Goal: Use online tool/utility: Use online tool/utility

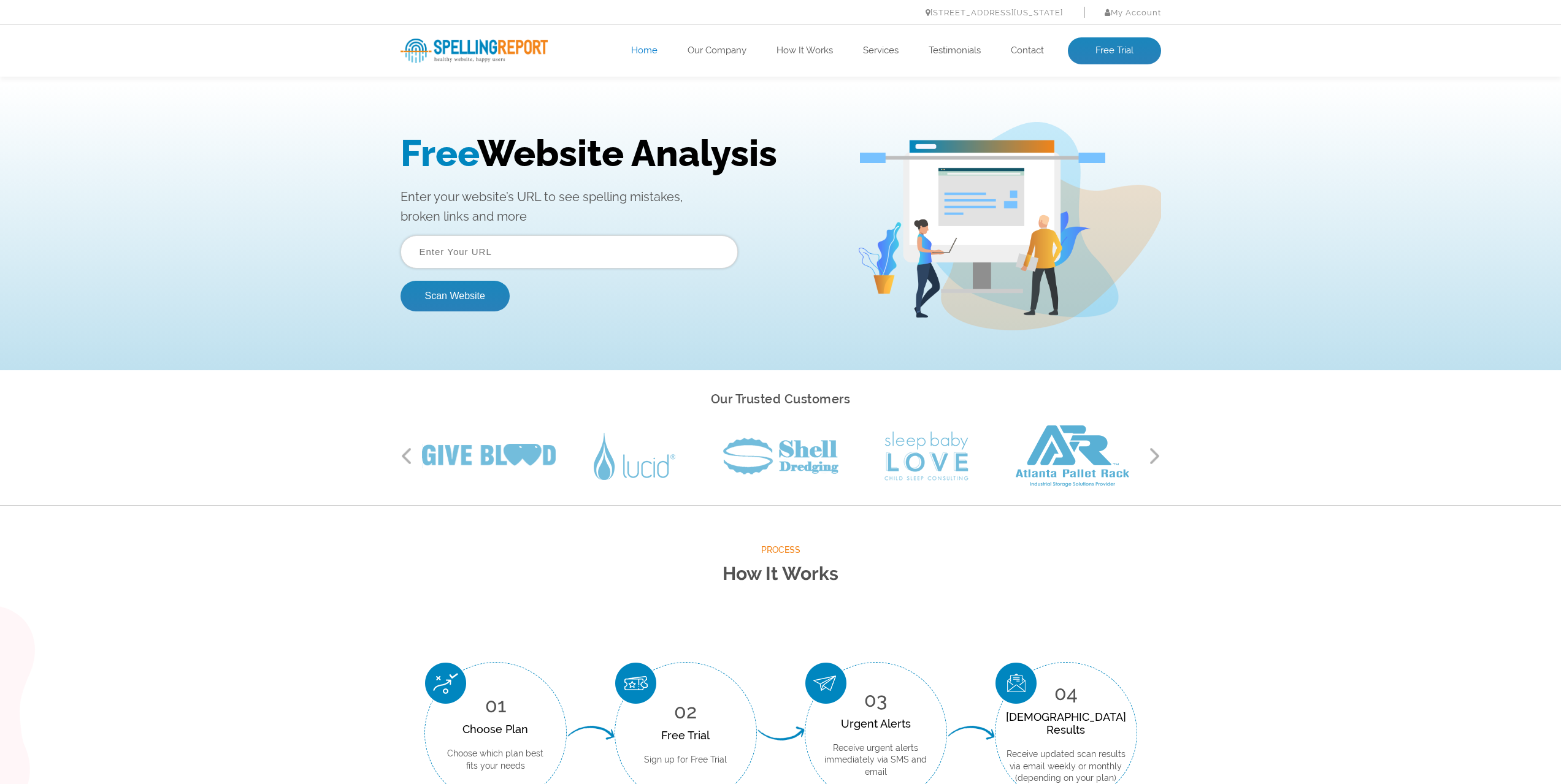
drag, startPoint x: 766, startPoint y: 1, endPoint x: 1293, endPoint y: 36, distance: 528.2
click at [608, 45] on div "healthy website. happy users. Home Our Company How It Works Services Testimonia…" at bounding box center [780, 50] width 1561 height 51
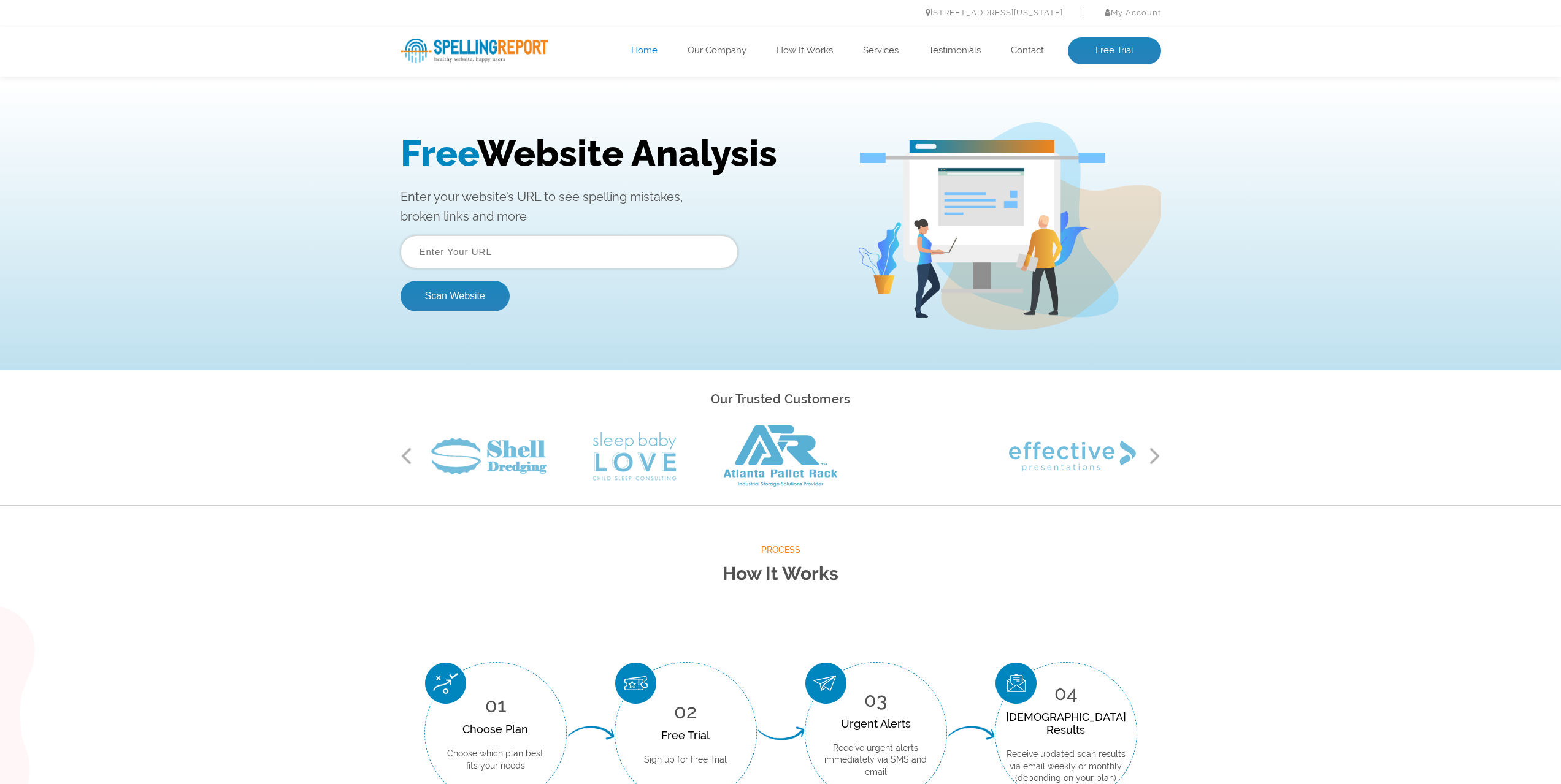
click at [504, 247] on input "text" at bounding box center [568, 251] width 337 height 33
paste input "[URL][DOMAIN_NAME]"
type input "[URL][DOMAIN_NAME]"
click at [608, 281] on form "[URL][DOMAIN_NAME] Scan Website" at bounding box center [568, 273] width 337 height 76
click at [488, 281] on button "Scan Website" at bounding box center [454, 296] width 109 height 31
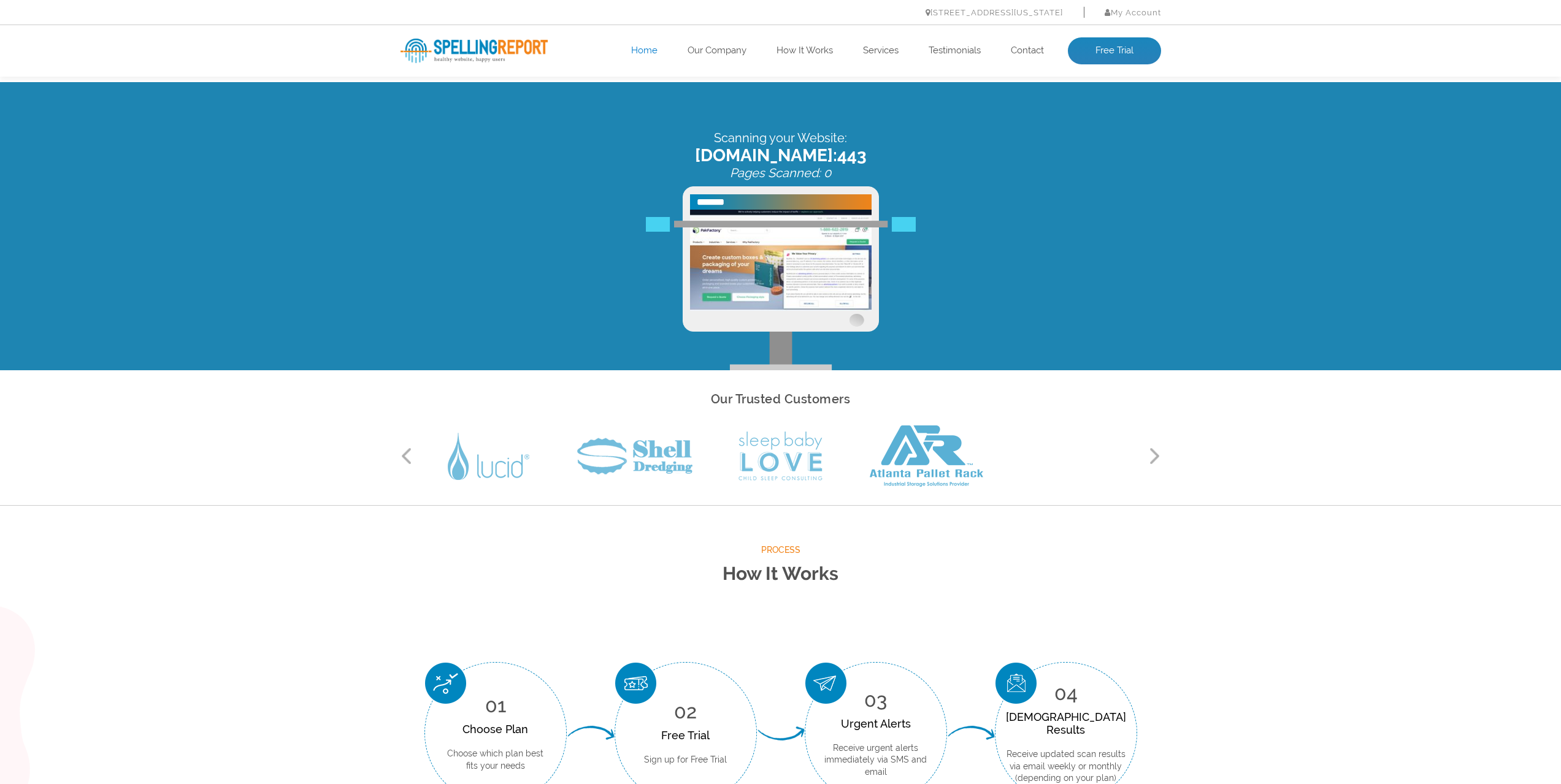
click at [608, 281] on button "Next" at bounding box center [1154, 456] width 12 height 19
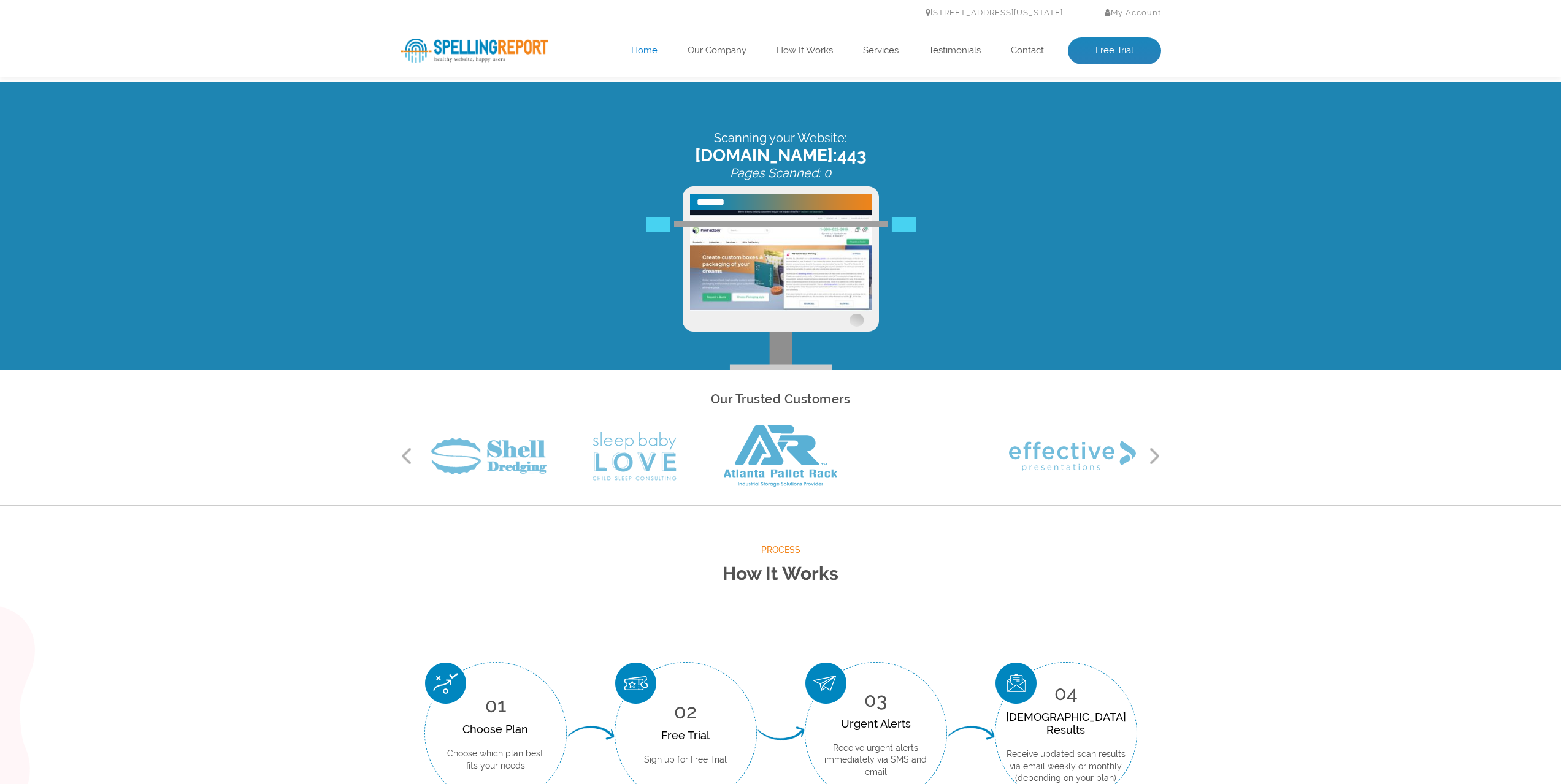
click at [608, 281] on button "Next" at bounding box center [1154, 456] width 12 height 19
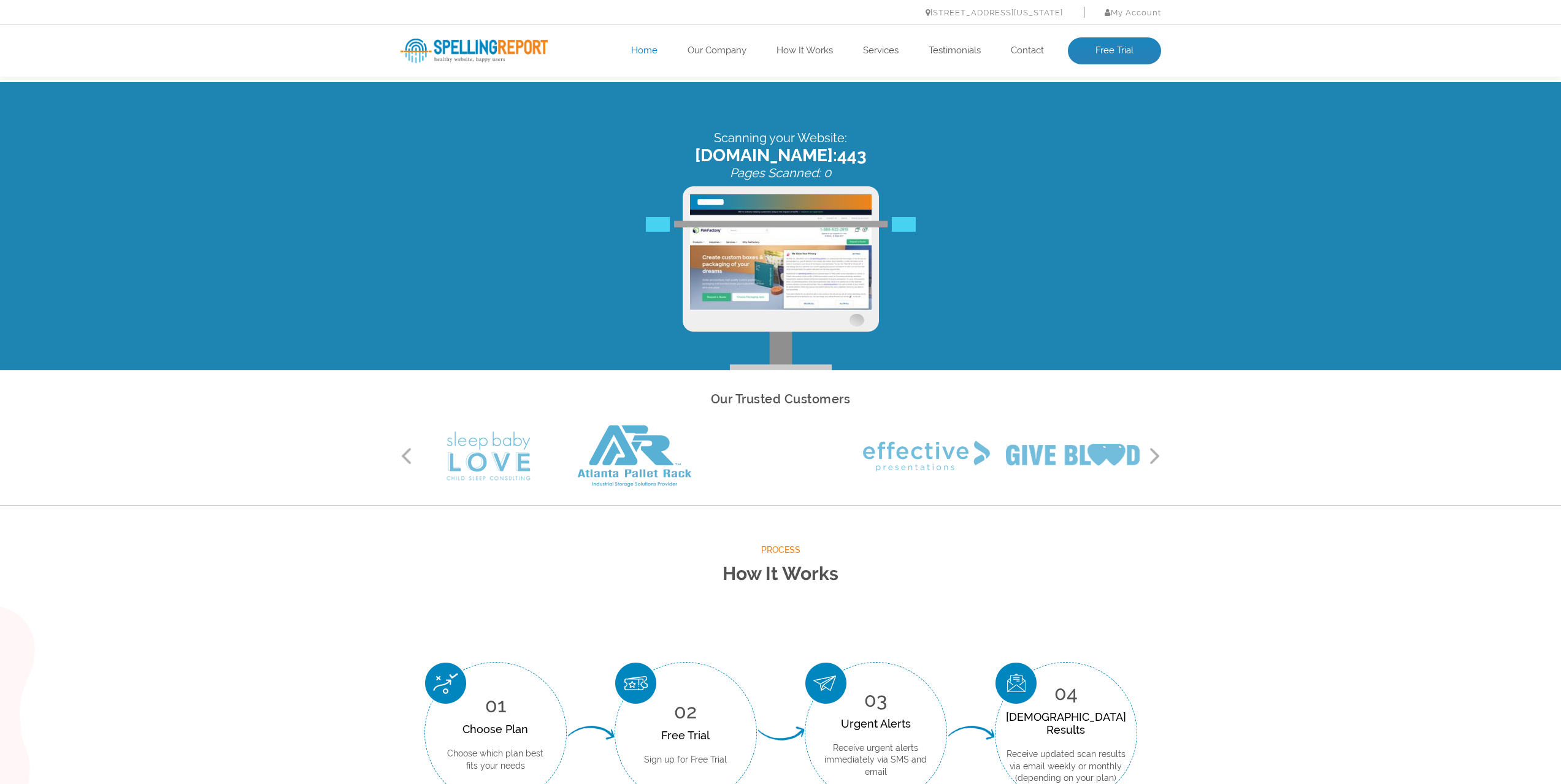
click at [608, 281] on button "Next" at bounding box center [1154, 456] width 12 height 19
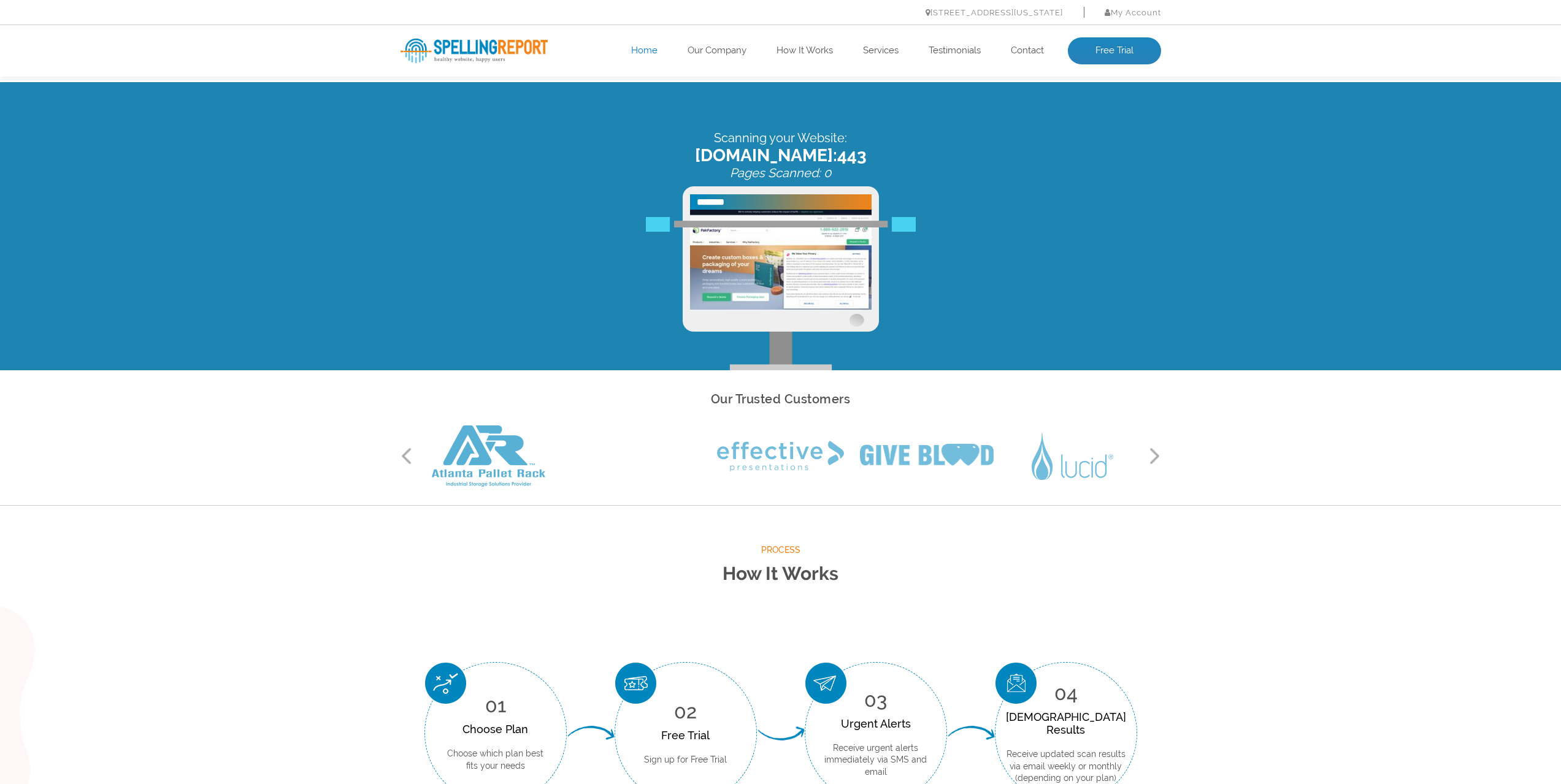
click at [608, 281] on button "Next" at bounding box center [1154, 456] width 12 height 19
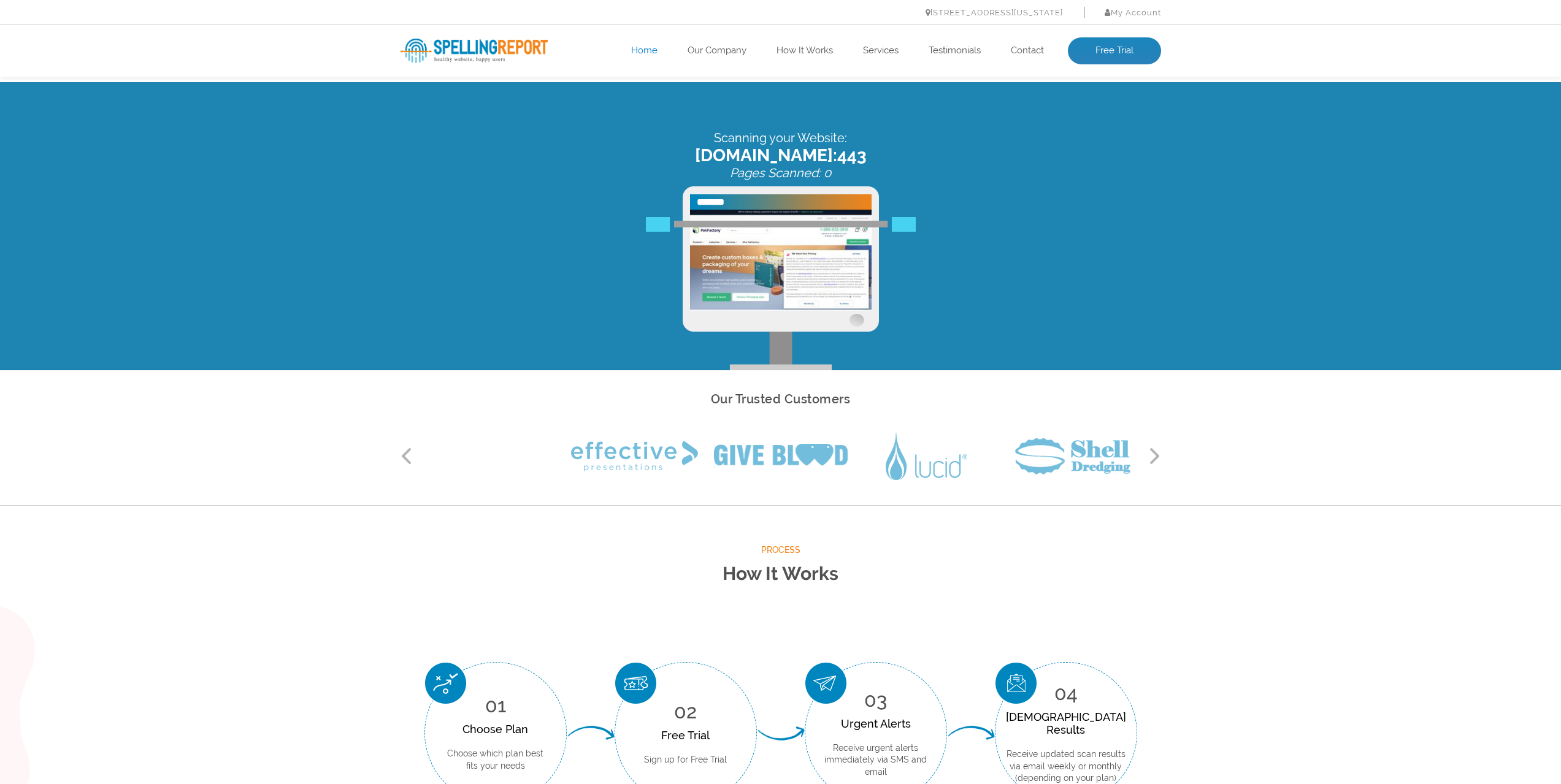
click at [608, 281] on button "Next" at bounding box center [1154, 456] width 12 height 19
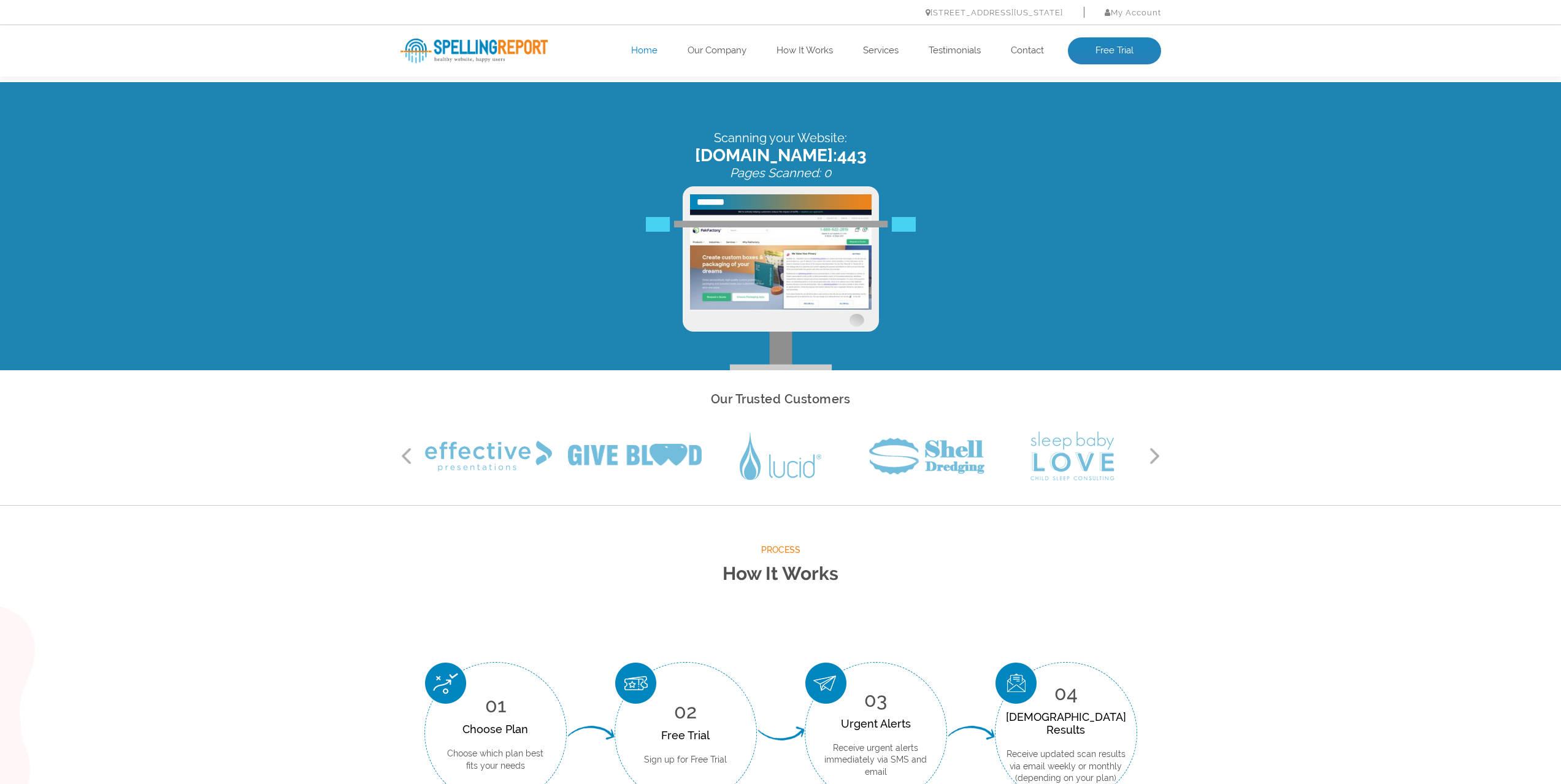
click at [608, 281] on button "Next" at bounding box center [1154, 456] width 12 height 19
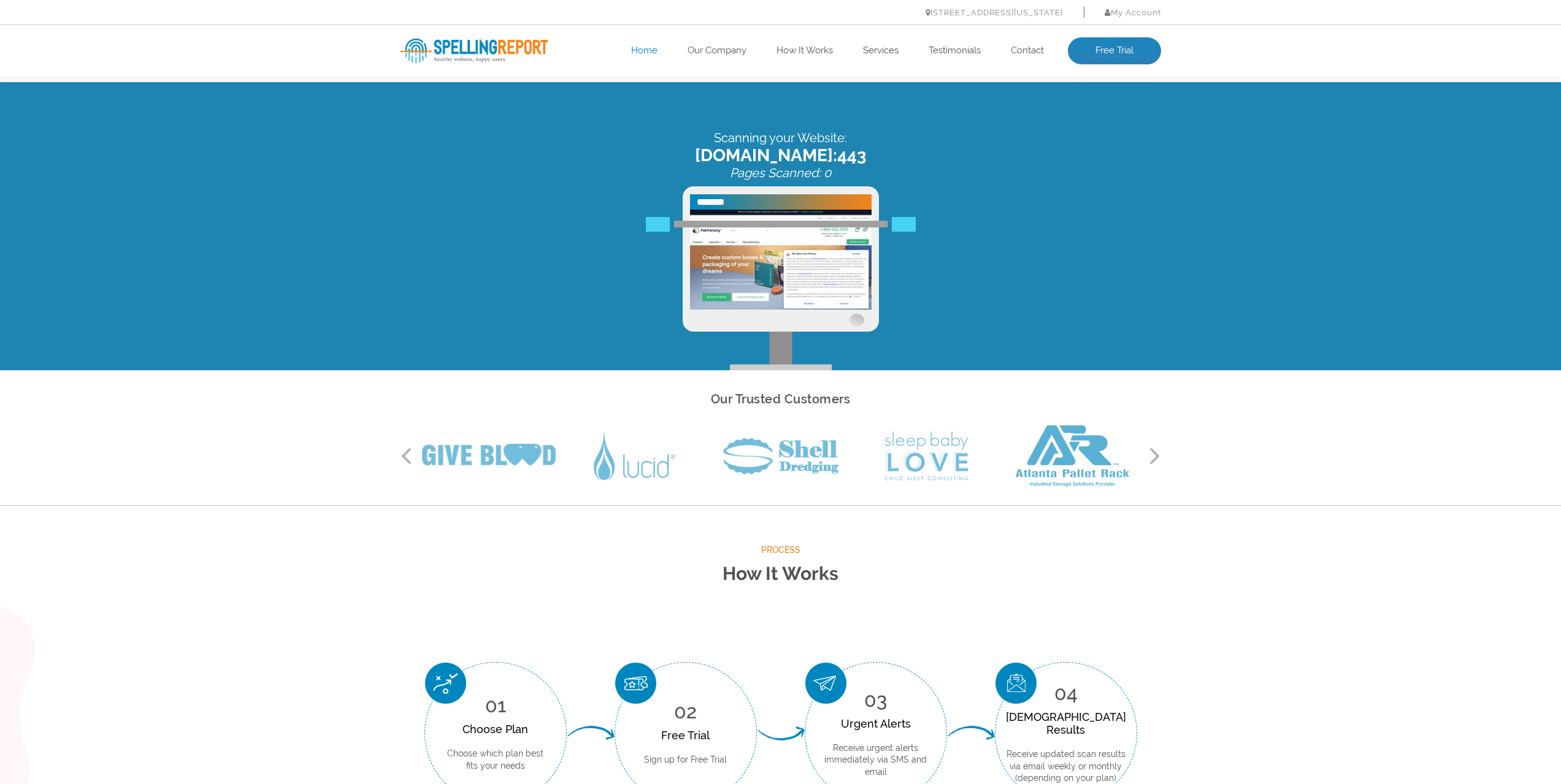
click at [608, 281] on button "Next" at bounding box center [1154, 456] width 12 height 19
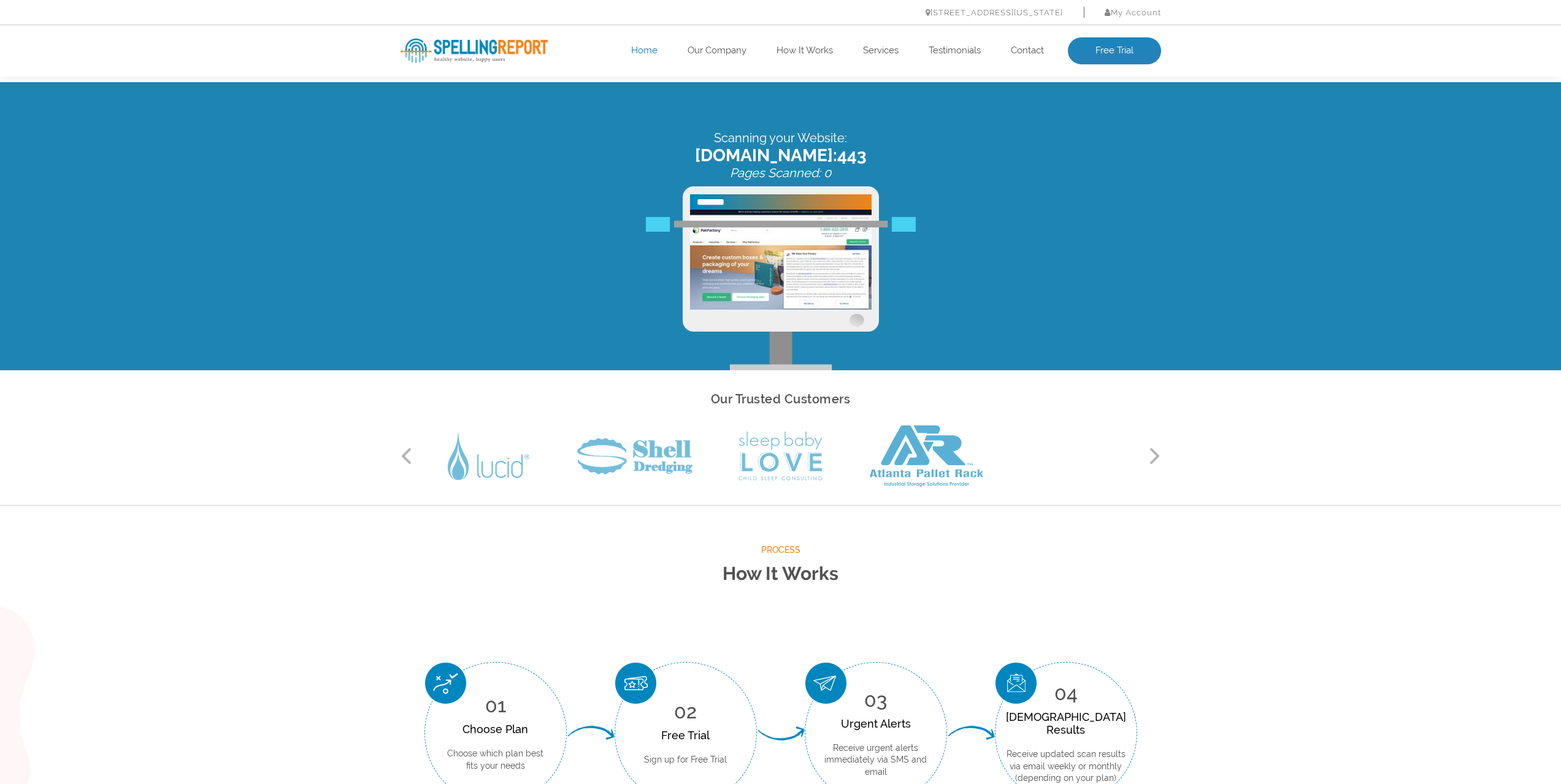
click at [608, 281] on button "Next" at bounding box center [1154, 456] width 12 height 19
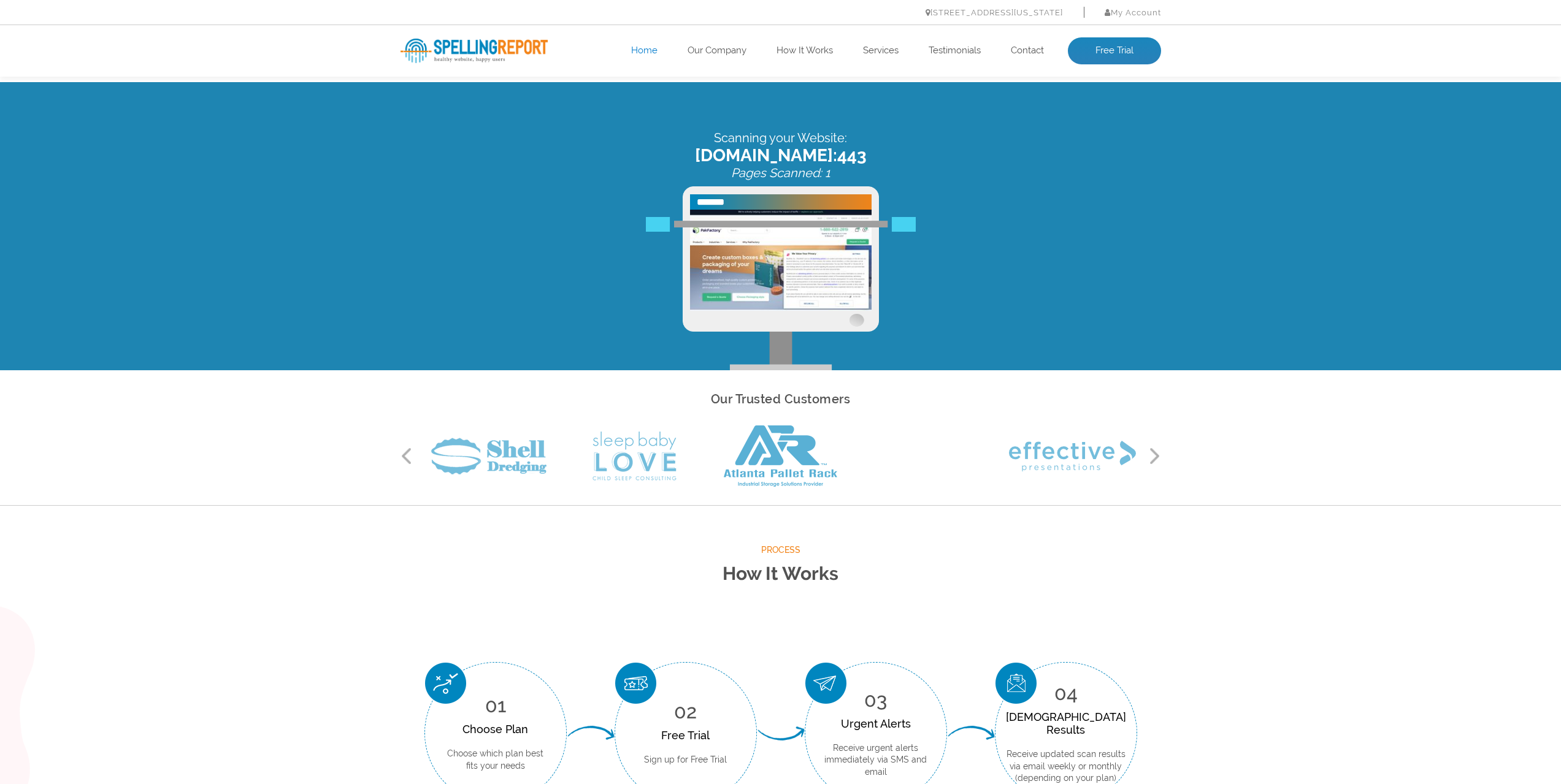
click at [608, 281] on button "Next" at bounding box center [1154, 456] width 12 height 19
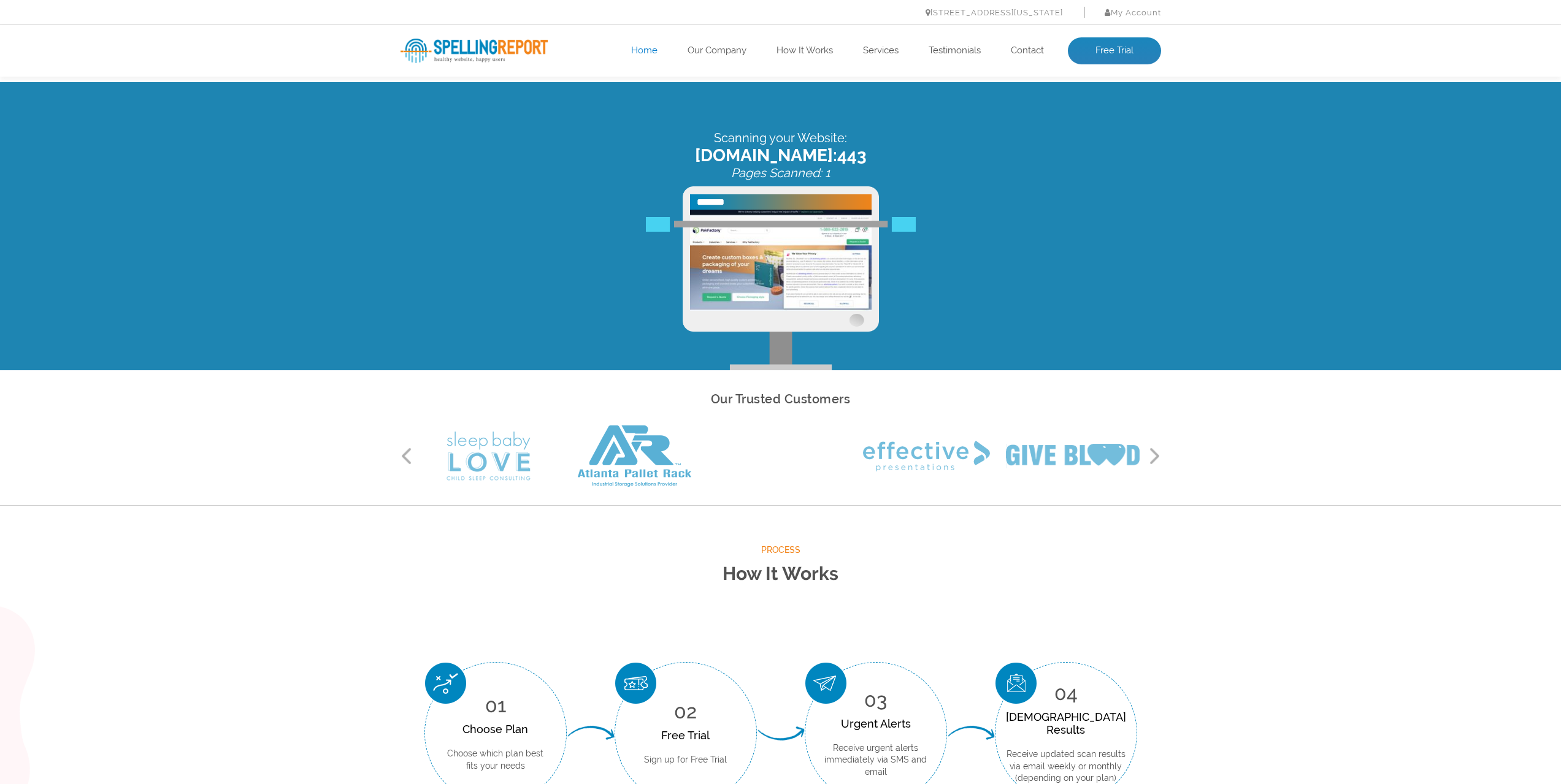
click at [608, 281] on button "Next" at bounding box center [1154, 456] width 12 height 19
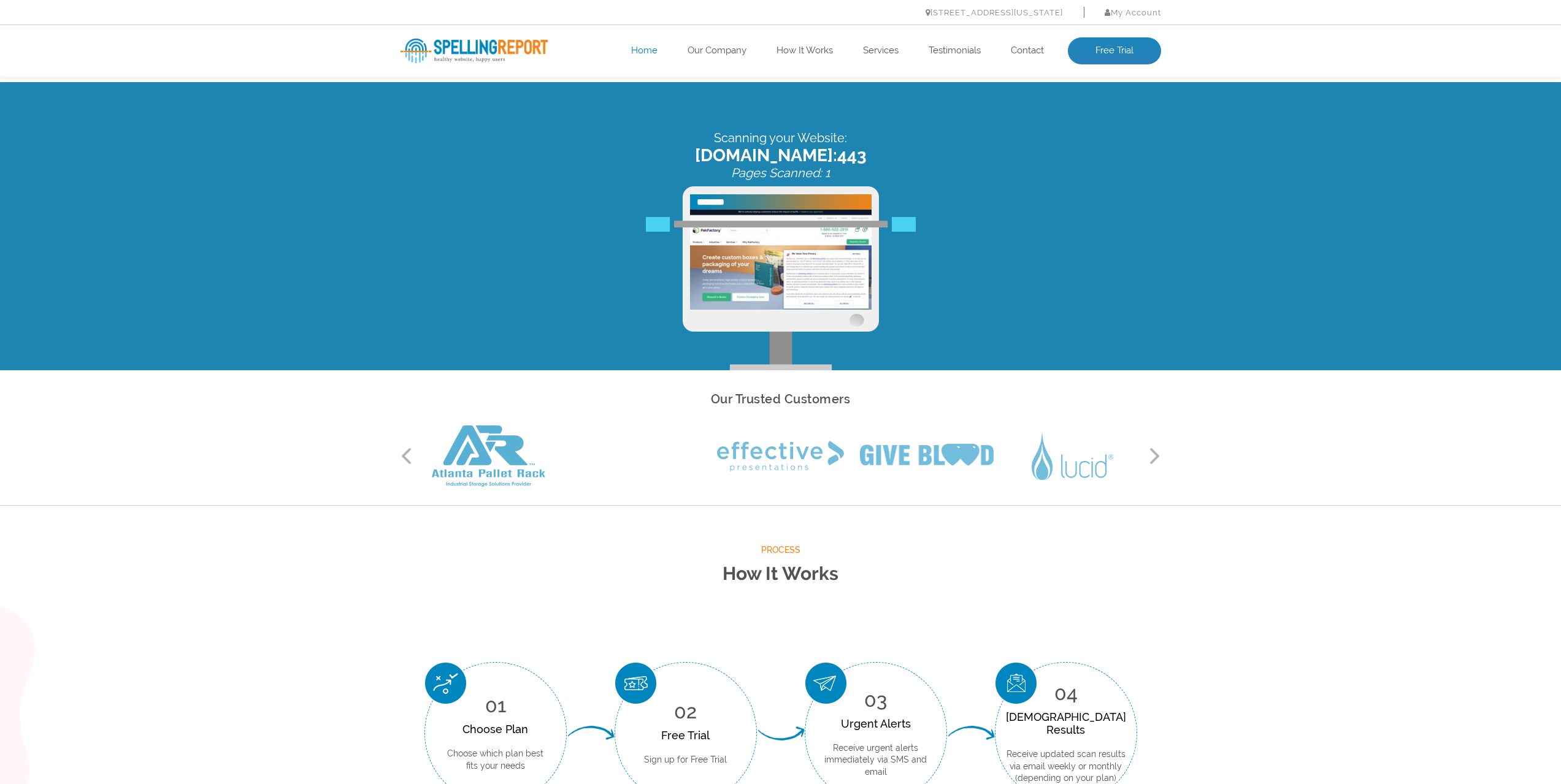
click at [608, 281] on button "Next" at bounding box center [1154, 456] width 12 height 19
